Goal: Entertainment & Leisure: Consume media (video, audio)

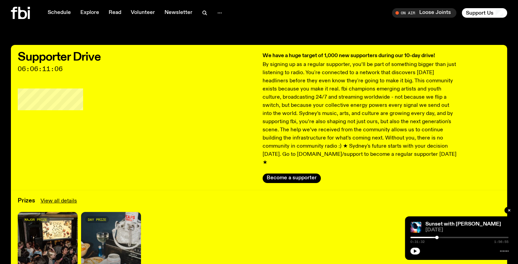
drag, startPoint x: 0, startPoint y: 0, endPoint x: 22, endPoint y: 14, distance: 26.3
click at [22, 14] on icon at bounding box center [20, 13] width 19 height 12
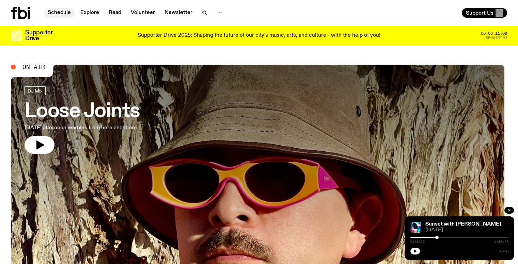
click at [56, 11] on link "Schedule" at bounding box center [59, 13] width 31 height 10
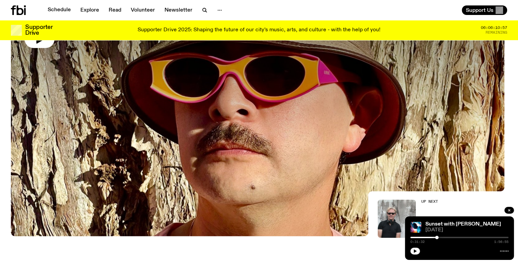
scroll to position [32, 0]
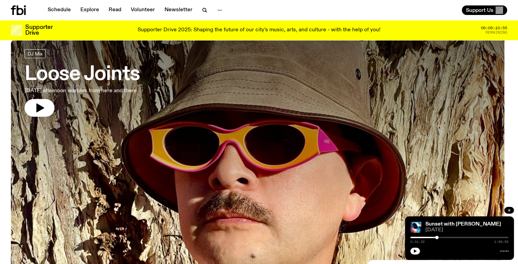
click at [103, 71] on h3 "Loose Joints" at bounding box center [82, 74] width 115 height 19
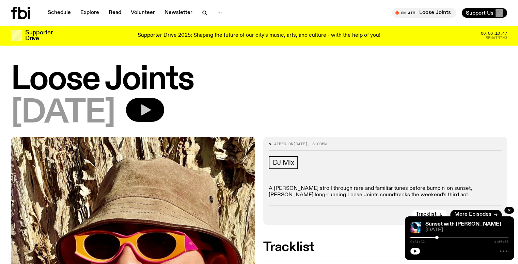
click at [151, 109] on icon "button" at bounding box center [146, 109] width 10 height 11
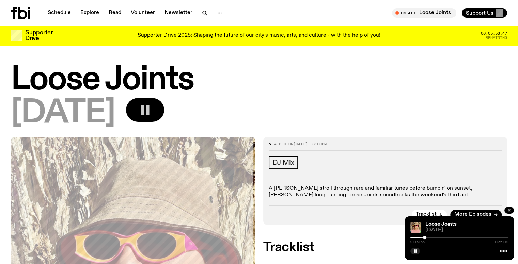
click at [152, 112] on icon "button" at bounding box center [145, 110] width 14 height 14
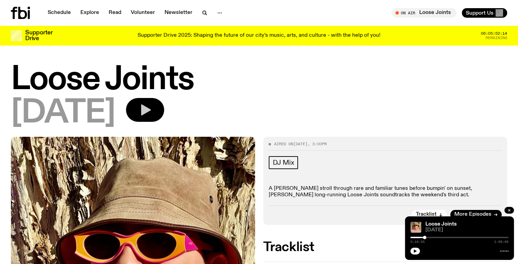
click at [151, 109] on icon "button" at bounding box center [146, 109] width 10 height 11
click at [439, 237] on div at bounding box center [439, 237] width 3 height 3
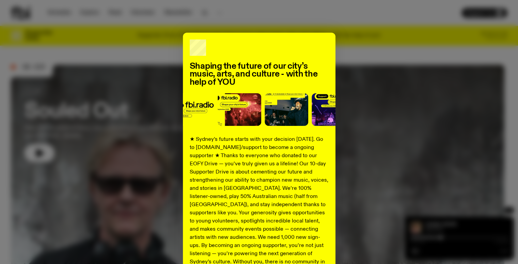
click at [54, 40] on div "Shaping the future of our city’s music, arts, and culture - with the help of YO…" at bounding box center [259, 173] width 496 height 280
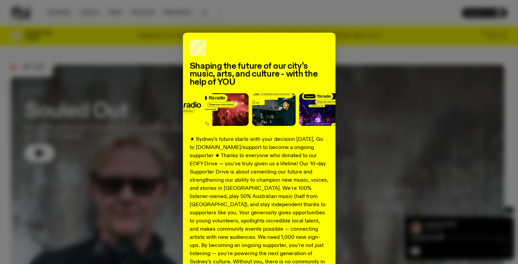
click at [320, 39] on div "Shaping the future of our city’s music, arts, and culture - with the help of YO…" at bounding box center [259, 173] width 152 height 280
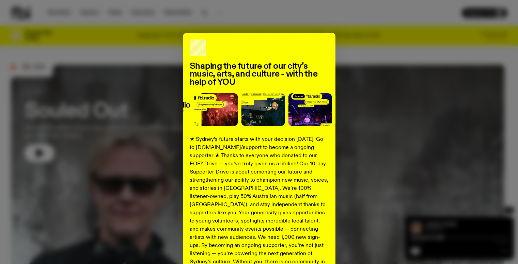
click at [384, 118] on div "Shaping the future of our city’s music, arts, and culture - with the help of YO…" at bounding box center [259, 173] width 496 height 280
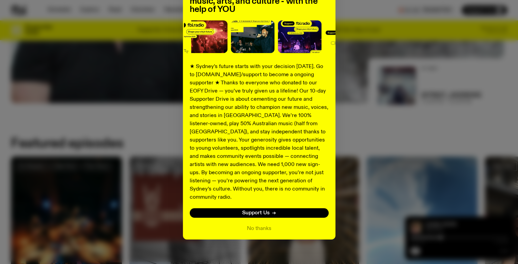
scroll to position [233, 0]
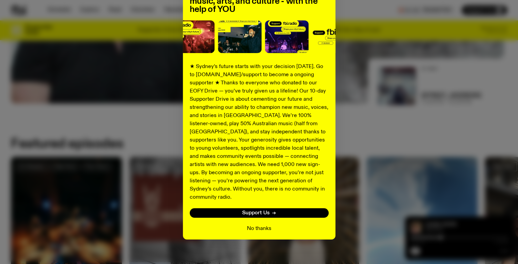
click at [250, 225] on button "No thanks" at bounding box center [259, 229] width 25 height 8
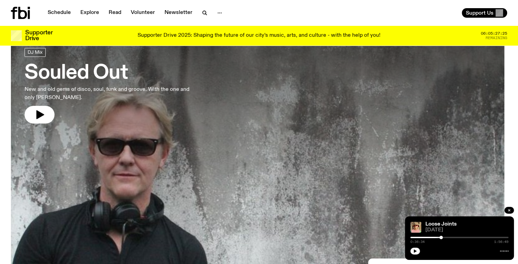
scroll to position [0, 0]
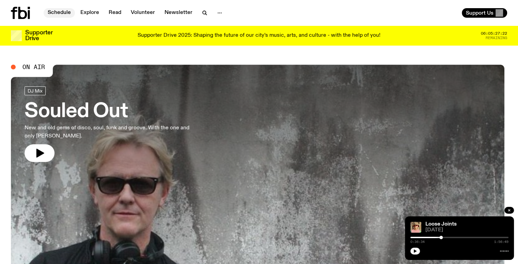
click at [56, 12] on link "Schedule" at bounding box center [59, 13] width 31 height 10
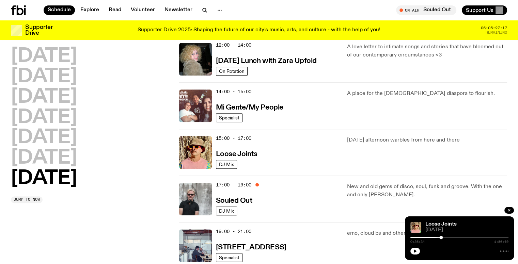
scroll to position [302, 0]
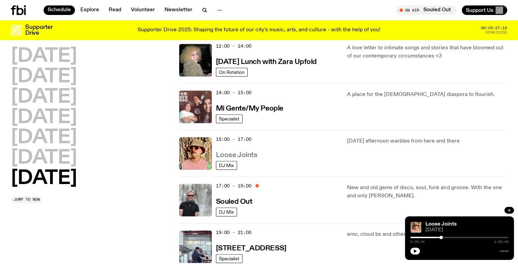
click at [226, 154] on h3 "Loose Joints" at bounding box center [237, 155] width 42 height 7
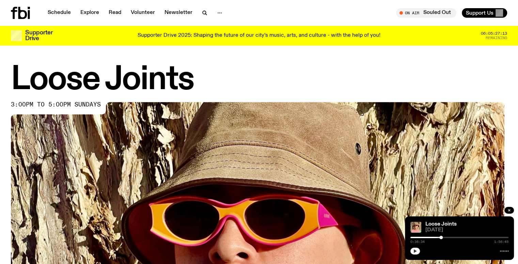
click at [414, 252] on icon "button" at bounding box center [414, 250] width 3 height 3
click at [454, 237] on div at bounding box center [453, 237] width 3 height 3
click at [415, 249] on rect "button" at bounding box center [415, 250] width 1 height 3
